Goal: Transaction & Acquisition: Book appointment/travel/reservation

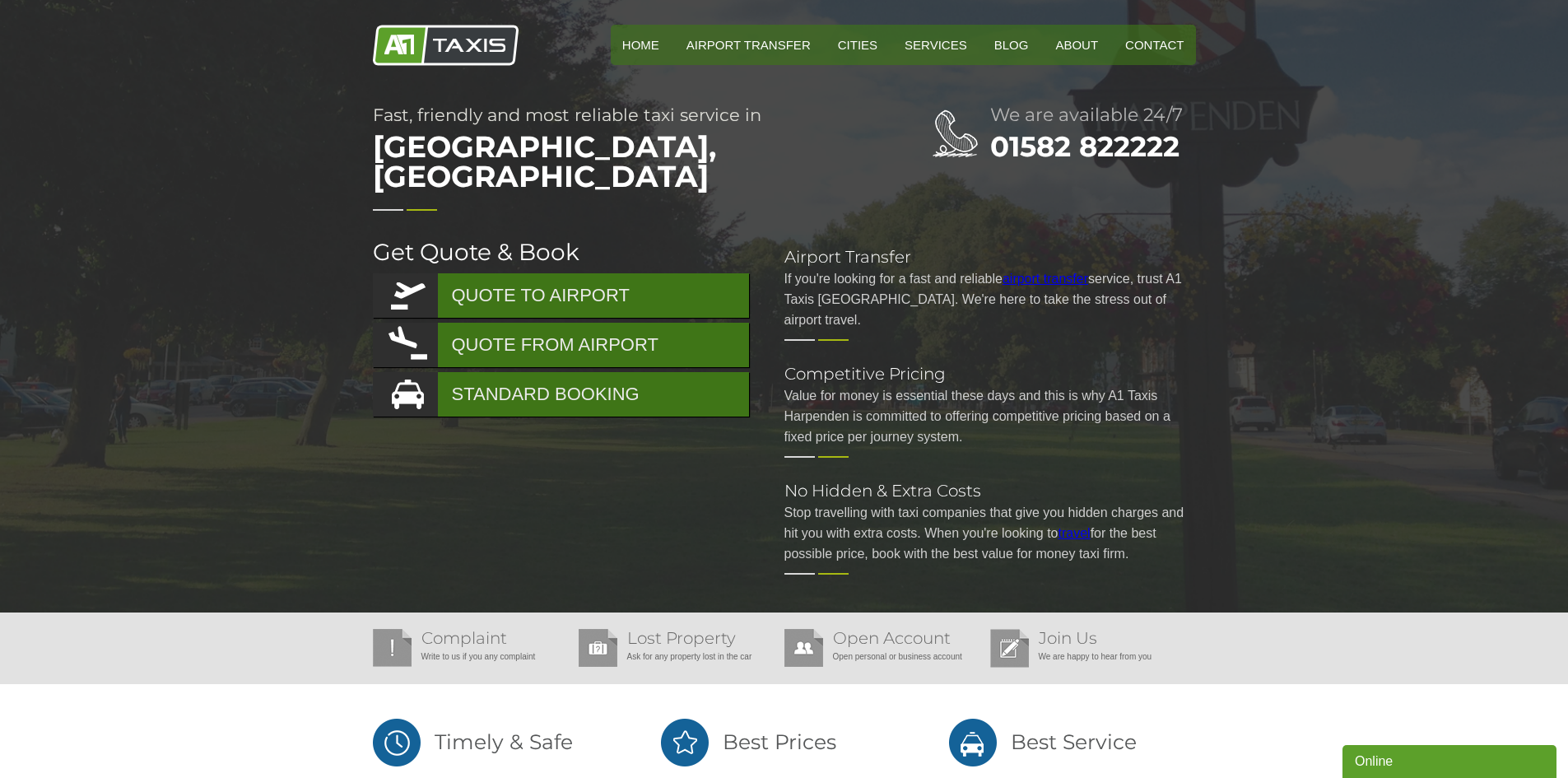
click at [1036, 269] on p "If you're looking for a fast and reliable airport transfer service, trust A1 Ta…" at bounding box center [990, 300] width 411 height 62
click at [1039, 271] on link "airport transfer" at bounding box center [1045, 278] width 86 height 14
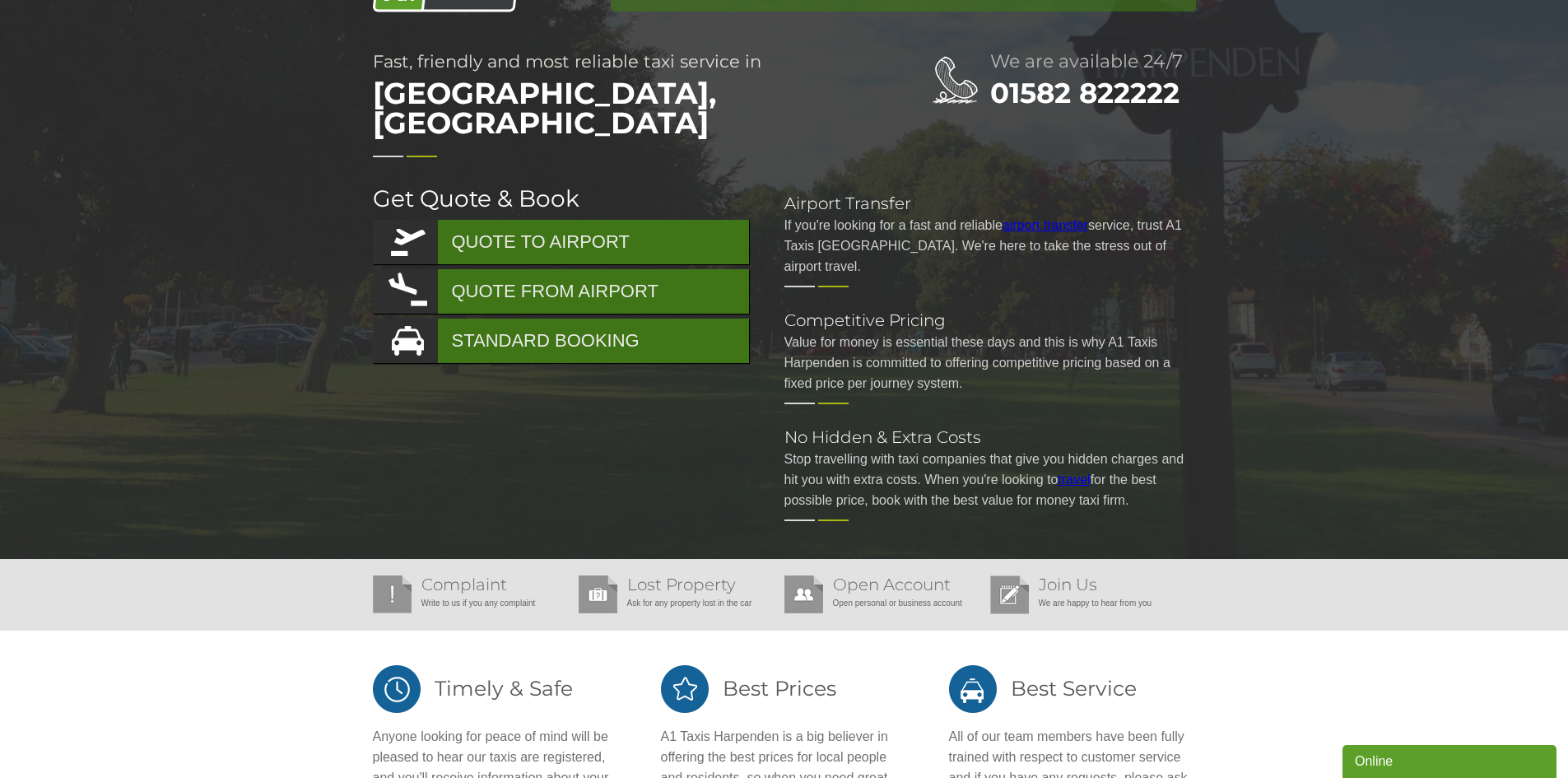
scroll to position [83, 0]
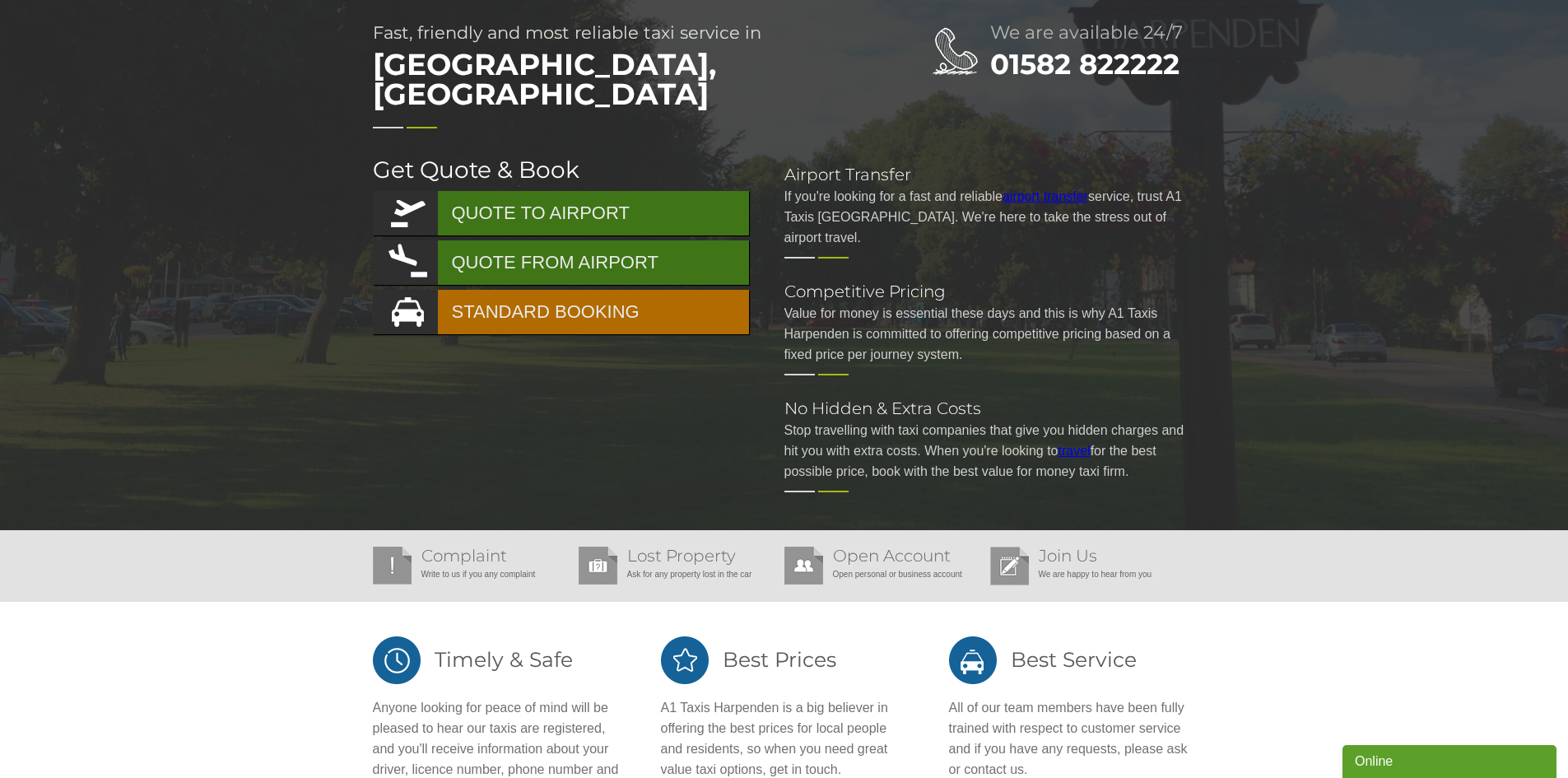
click at [492, 290] on link "STANDARD BOOKING" at bounding box center [561, 311] width 376 height 44
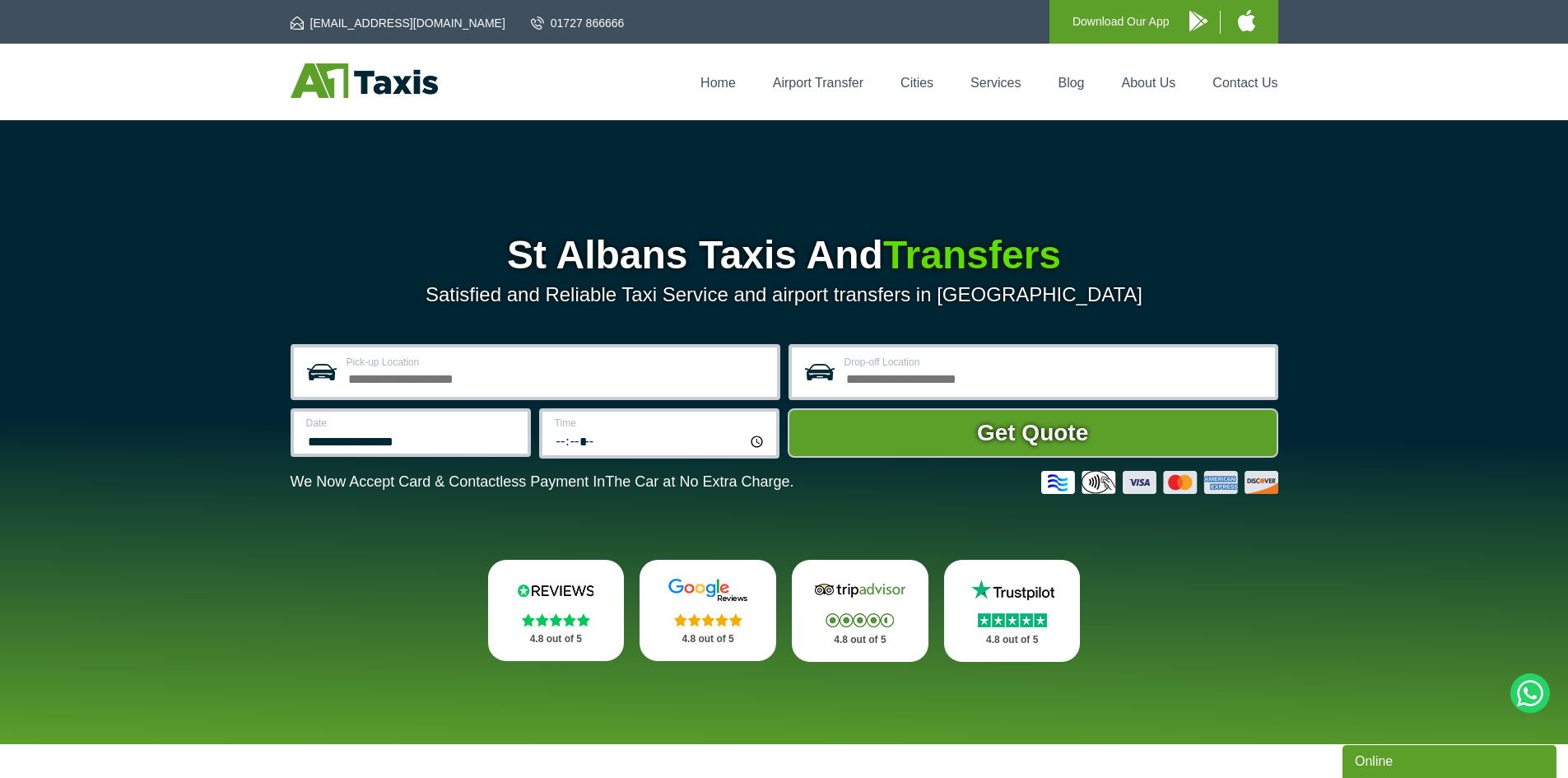
click at [381, 380] on input "Pick-up Location" at bounding box center [557, 377] width 421 height 20
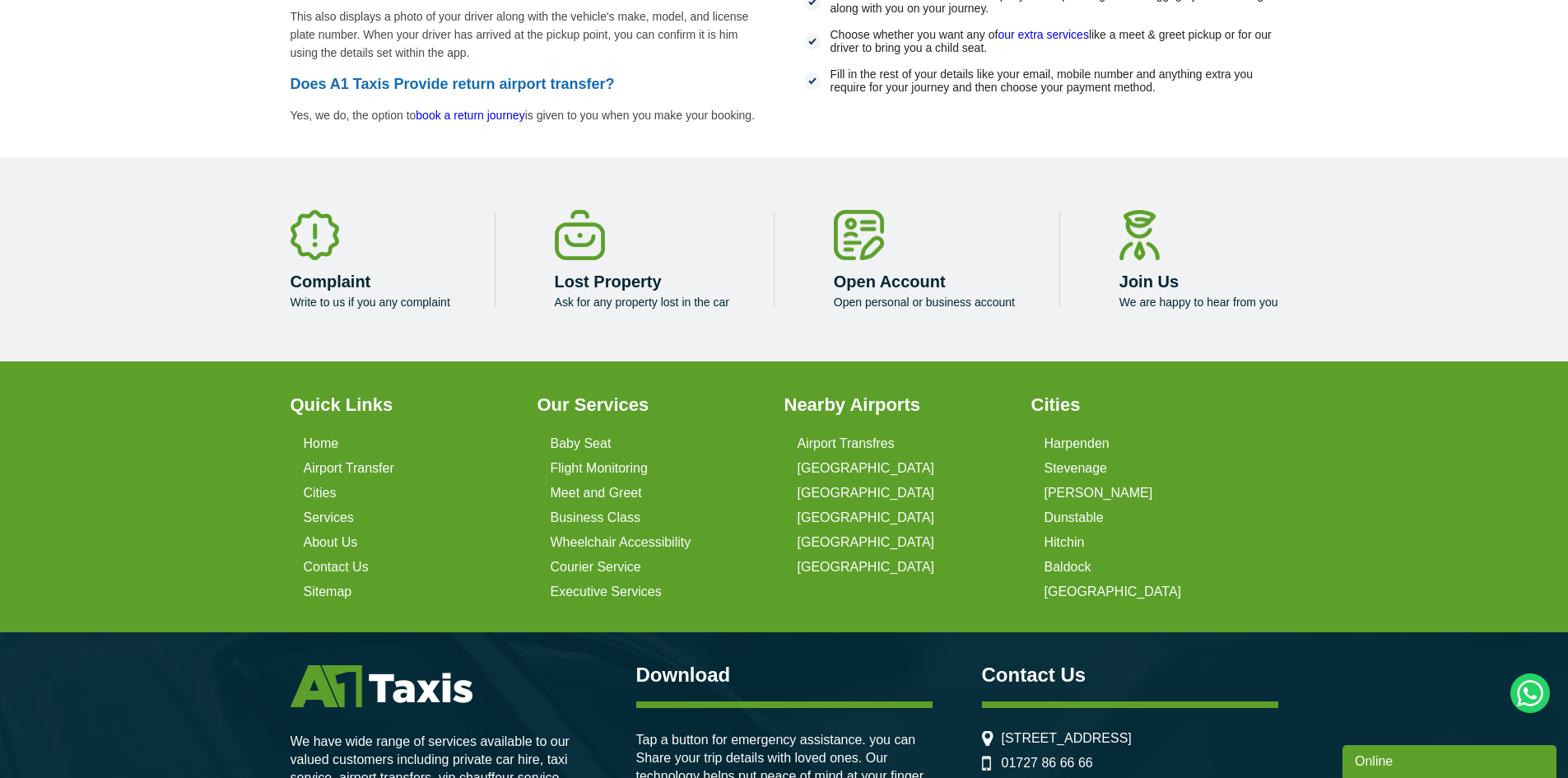
scroll to position [3869, 0]
